Goal: Task Accomplishment & Management: Use online tool/utility

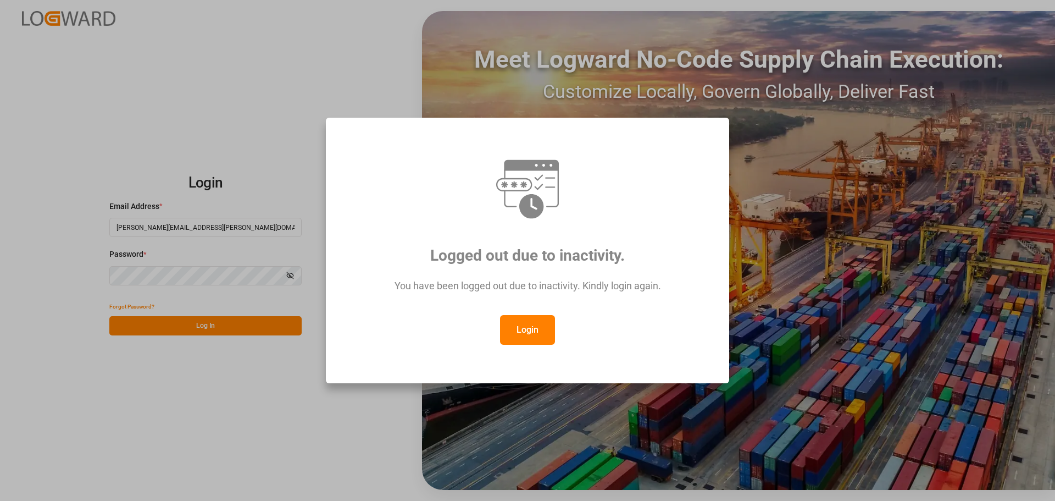
click at [517, 328] on button "Login" at bounding box center [527, 330] width 55 height 30
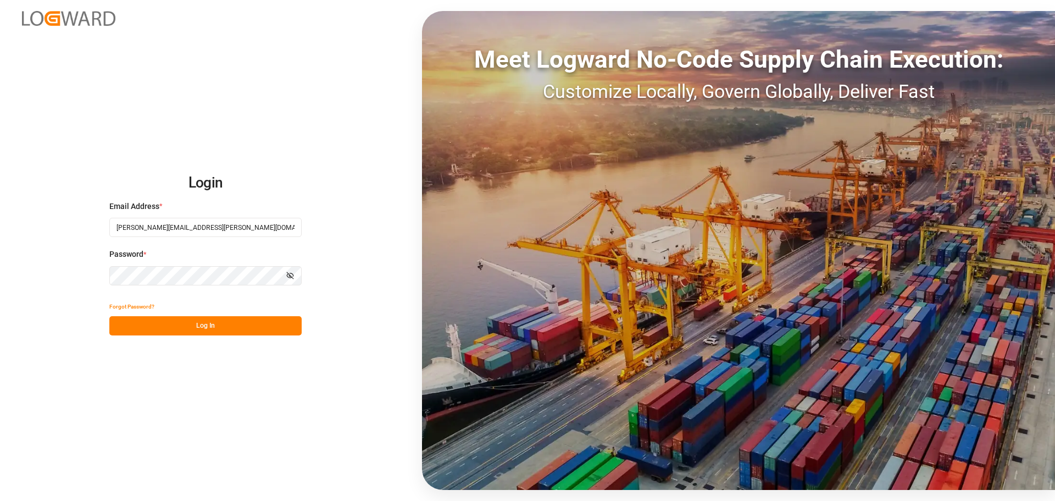
click at [281, 332] on button "Log In" at bounding box center [205, 325] width 192 height 19
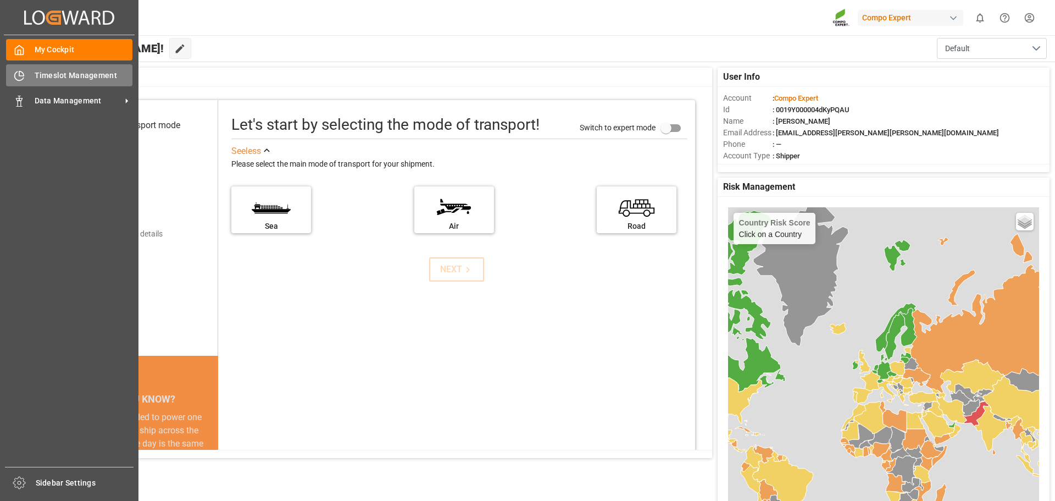
click at [54, 81] on div "Timeslot Management Timeslot Management" at bounding box center [69, 74] width 126 height 21
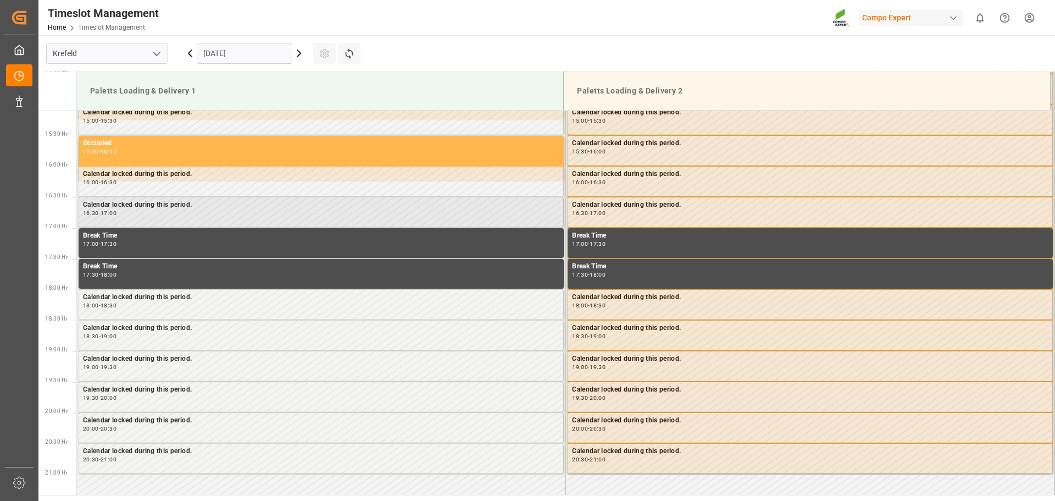
scroll to position [544, 0]
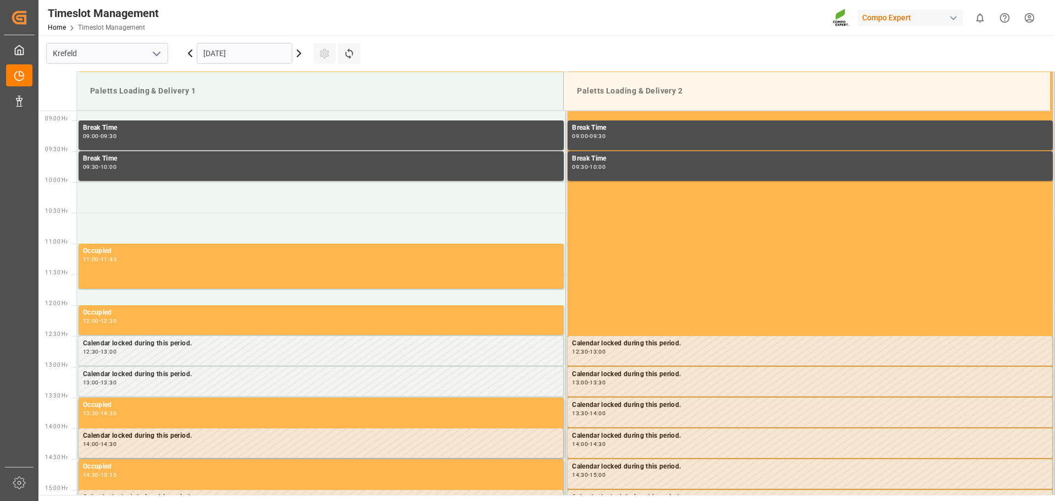
click at [299, 56] on icon at bounding box center [298, 53] width 13 height 13
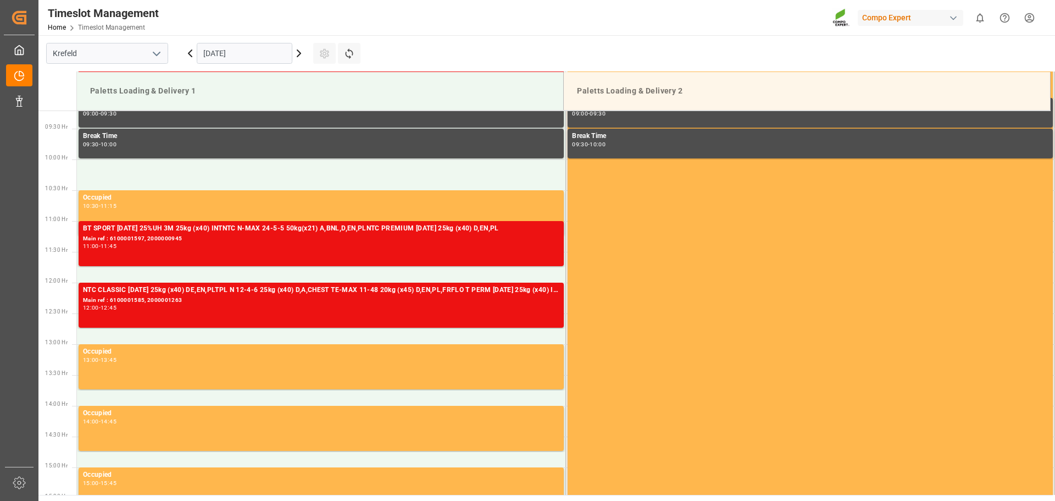
scroll to position [896, 0]
